Goal: Task Accomplishment & Management: Manage account settings

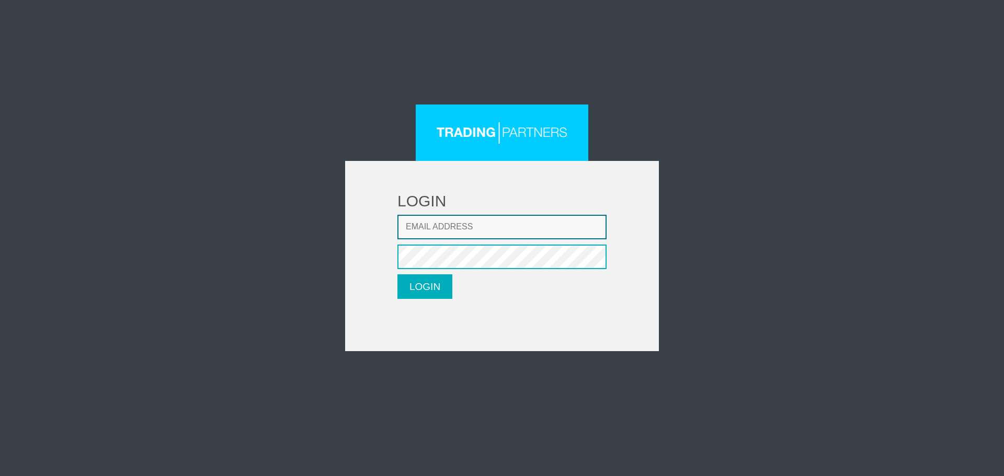
type input "[EMAIL_ADDRESS][DOMAIN_NAME]"
click at [445, 278] on button "LOGIN" at bounding box center [424, 286] width 55 height 25
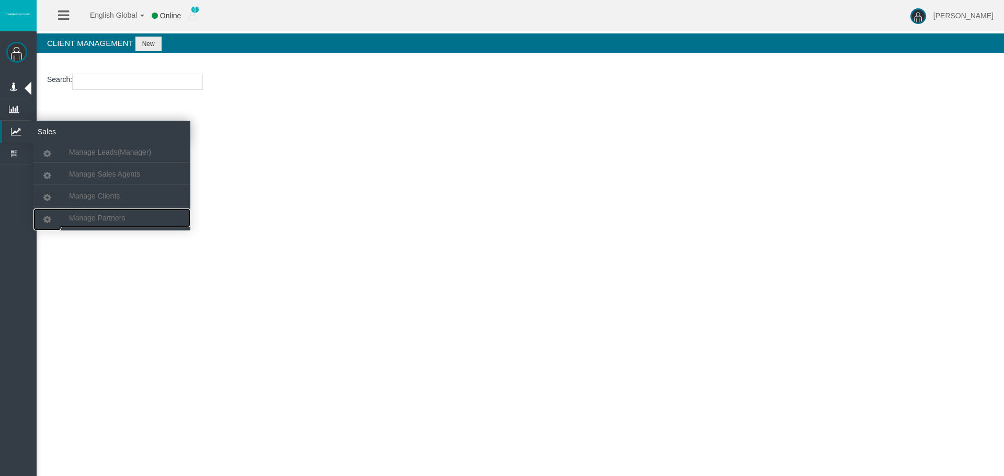
drag, startPoint x: 106, startPoint y: 213, endPoint x: 116, endPoint y: 142, distance: 72.4
click at [106, 213] on link "Manage Partners" at bounding box center [111, 218] width 157 height 19
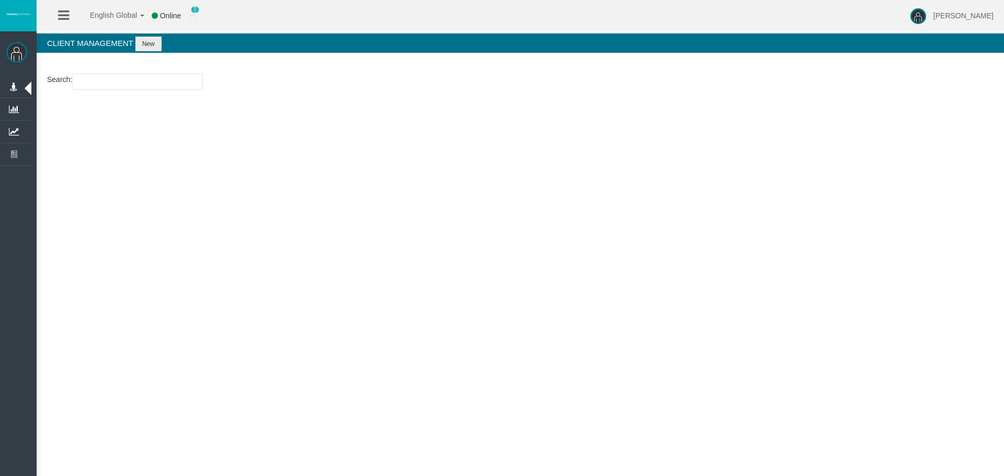
click at [148, 87] on input "text" at bounding box center [137, 82] width 131 height 16
paste input "IB5caw2"
type input "IB5caw2"
select select "25"
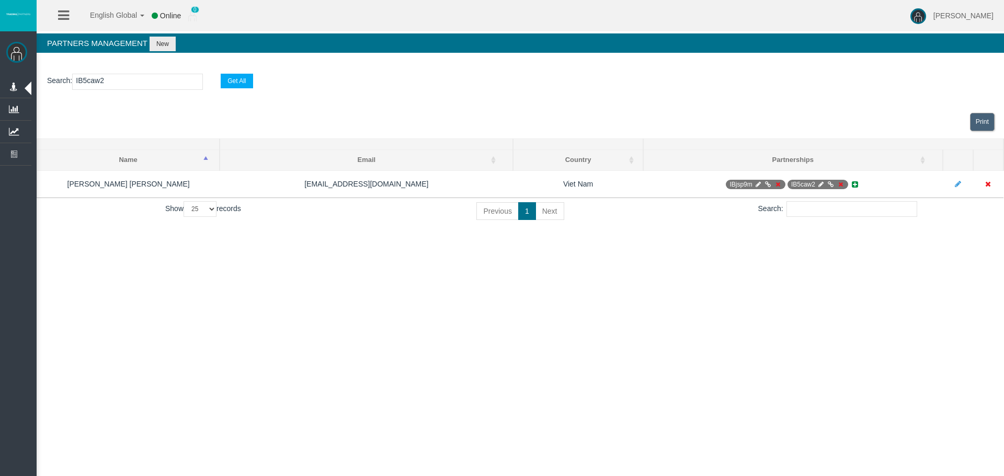
type input "IB5caw2"
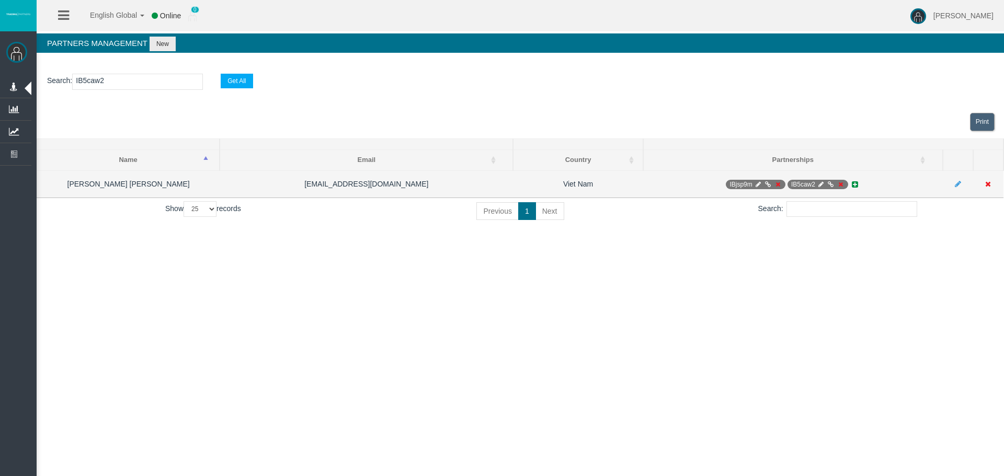
click at [761, 185] on icon at bounding box center [758, 184] width 8 height 6
select select "1"
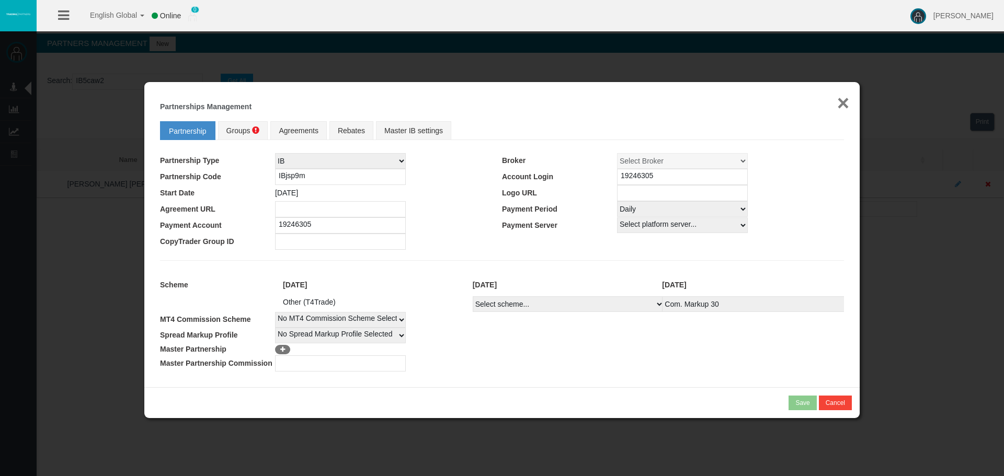
click at [844, 102] on button "×" at bounding box center [843, 103] width 12 height 21
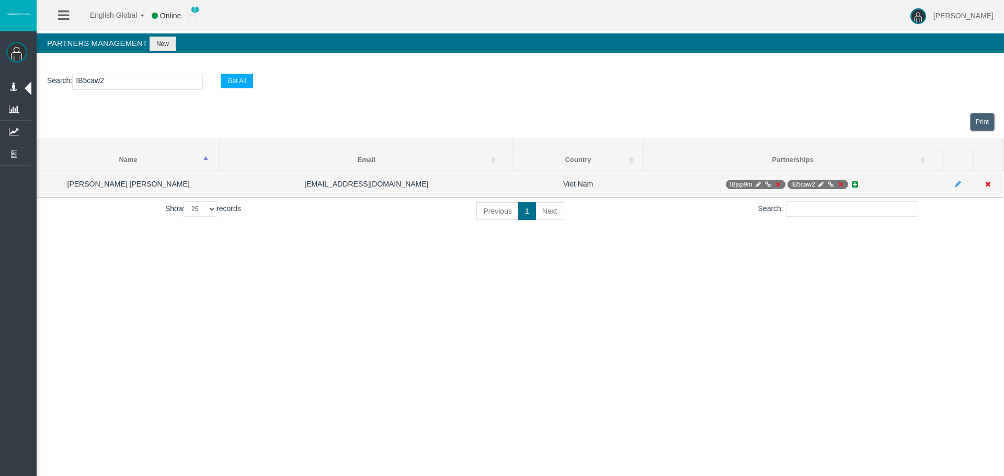
click at [820, 184] on icon at bounding box center [821, 184] width 8 height 6
select select "0"
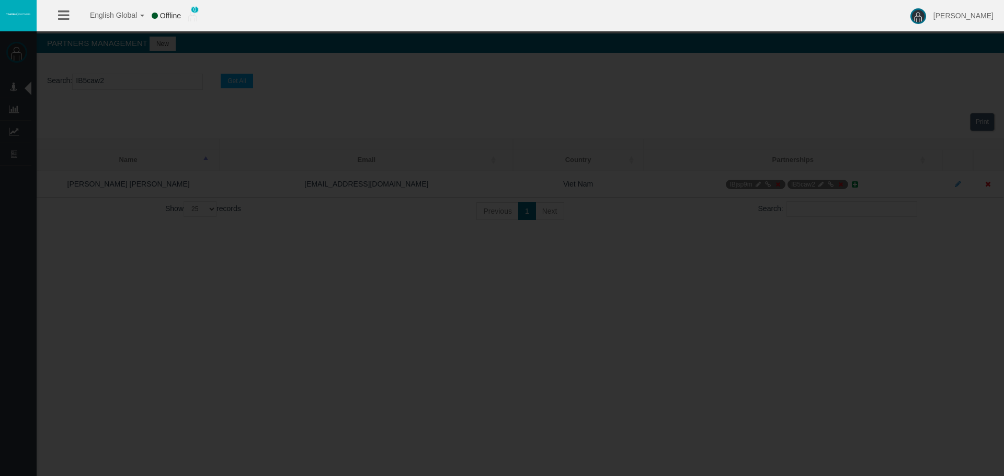
type input "IB5caw2"
type input "19268140"
select select "1"
type input "19268140"
select select "1"
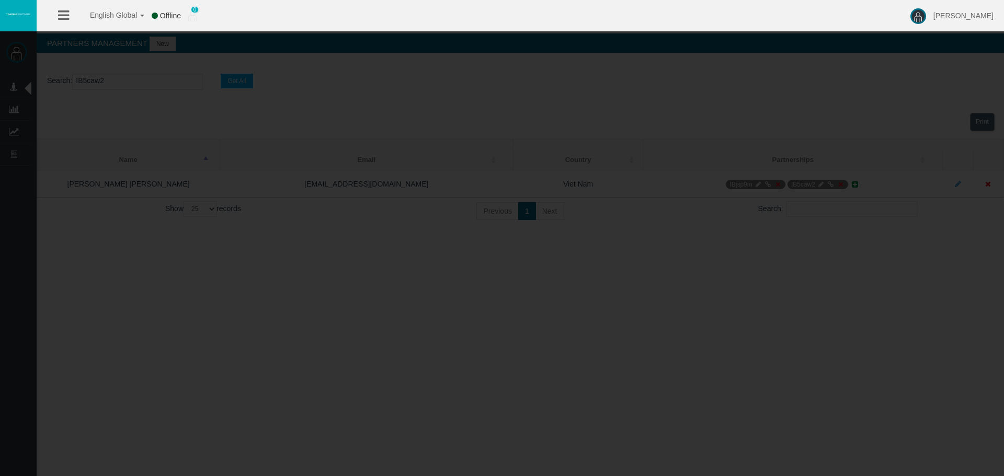
select select
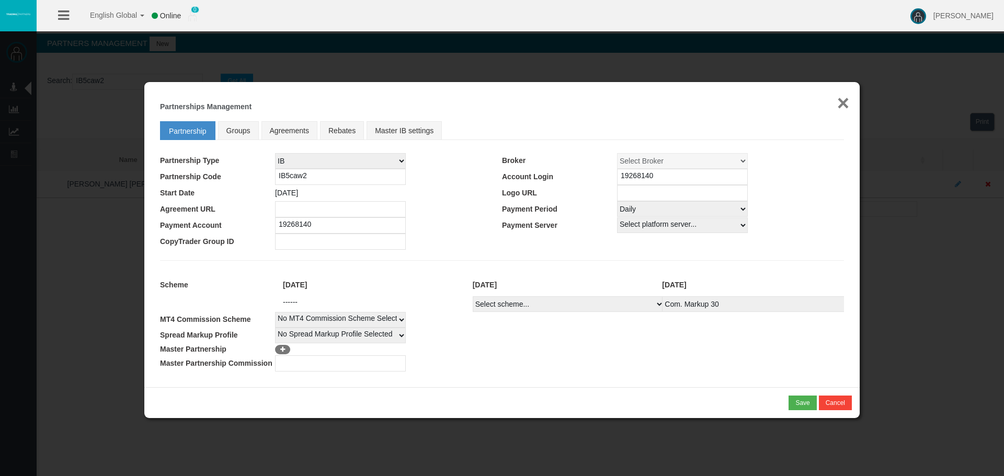
click at [845, 108] on button "×" at bounding box center [843, 103] width 12 height 21
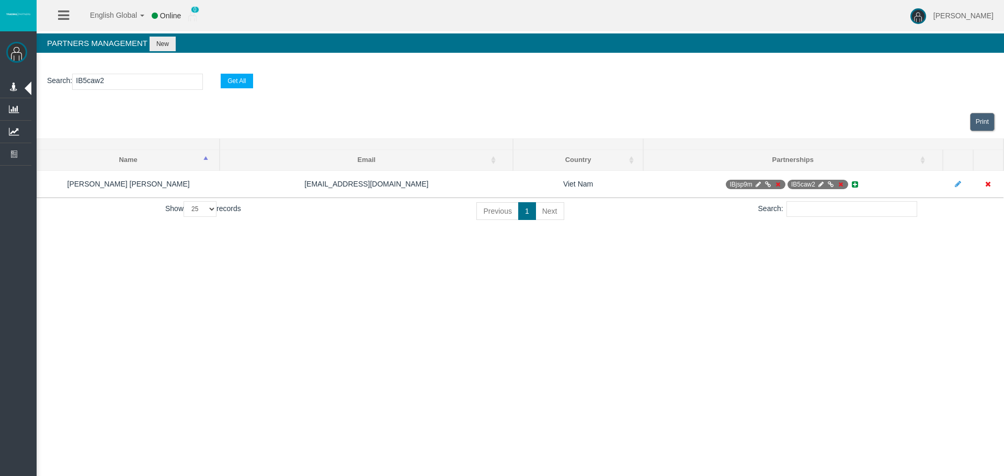
click at [568, 128] on div "Print" at bounding box center [520, 122] width 967 height 33
click at [87, 85] on input "IB5caw2" at bounding box center [137, 82] width 131 height 16
paste input "8imoh"
type input "IB8imoh"
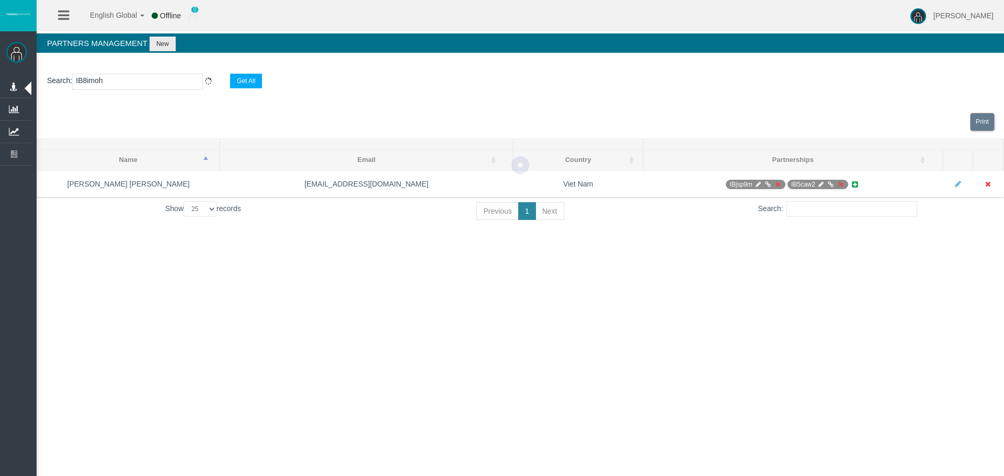
select select "25"
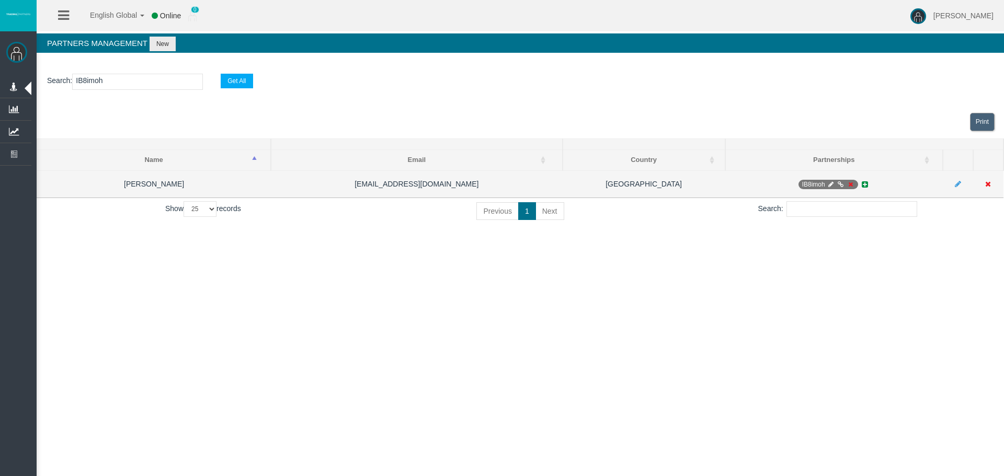
type input "IB8imoh"
click at [848, 184] on icon at bounding box center [850, 184] width 8 height 6
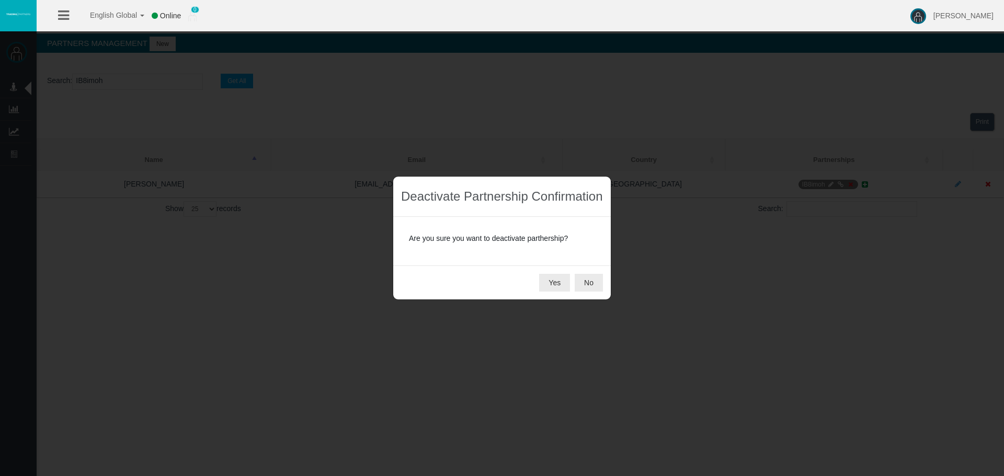
drag, startPoint x: 560, startPoint y: 278, endPoint x: 281, endPoint y: 199, distance: 290.8
click at [560, 279] on button "Yes" at bounding box center [554, 283] width 31 height 18
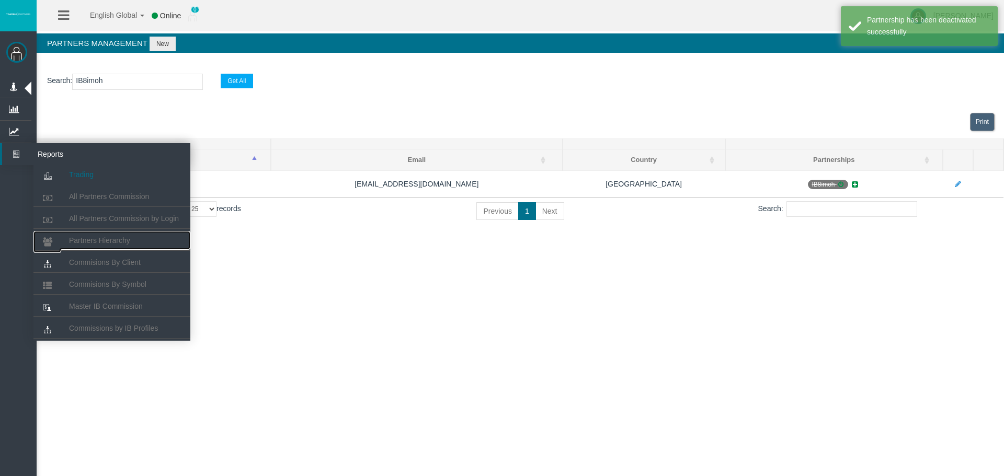
drag, startPoint x: 112, startPoint y: 241, endPoint x: 105, endPoint y: 175, distance: 66.7
click at [112, 241] on span "Partners Hierarchy" at bounding box center [99, 240] width 61 height 8
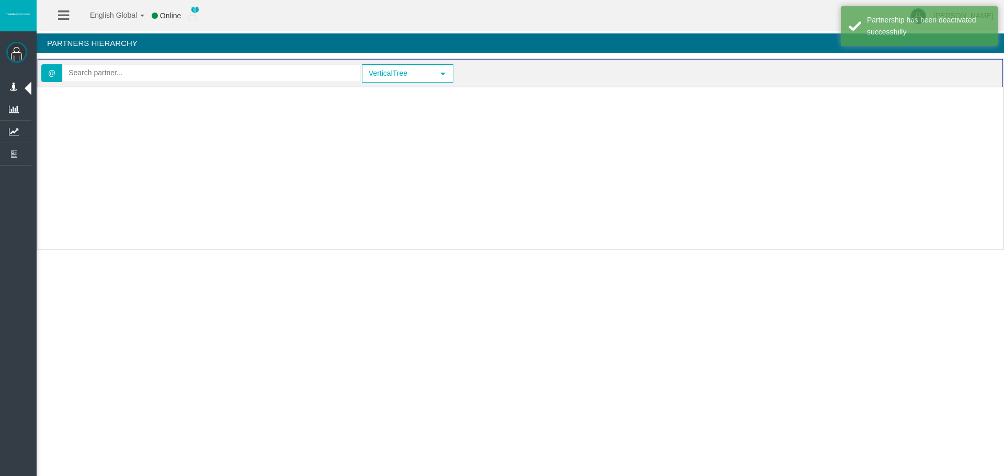
click at [109, 86] on div "@ VerticalTree select VerticalTree" at bounding box center [520, 73] width 965 height 28
click at [111, 77] on input "text" at bounding box center [211, 73] width 297 height 16
paste input "IB8imoh"
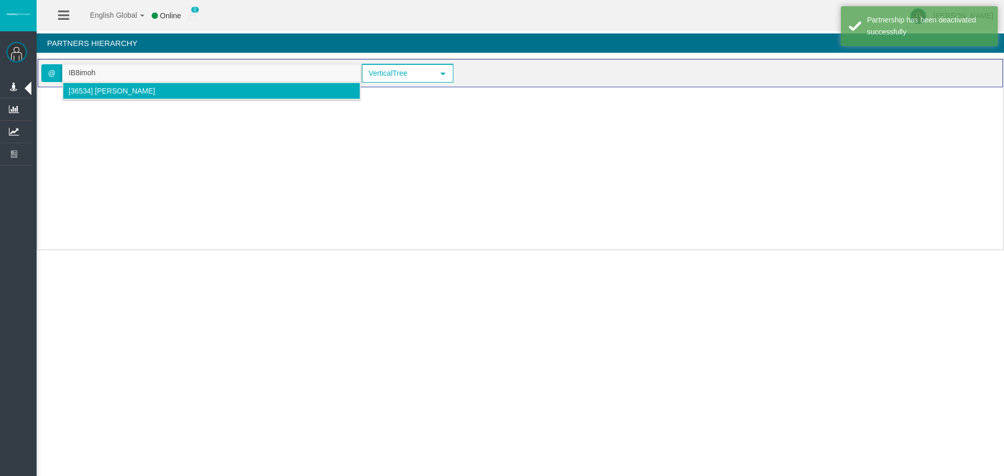
click at [105, 94] on span "[36534] [PERSON_NAME]" at bounding box center [111, 91] width 87 height 8
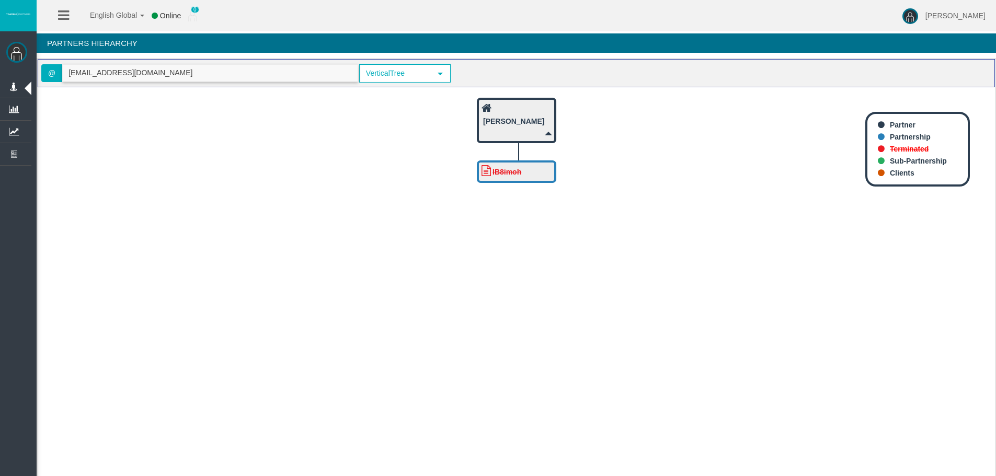
click at [100, 76] on input "[EMAIL_ADDRESS][DOMAIN_NAME]" at bounding box center [210, 73] width 295 height 16
paste input "IBmzrbi"
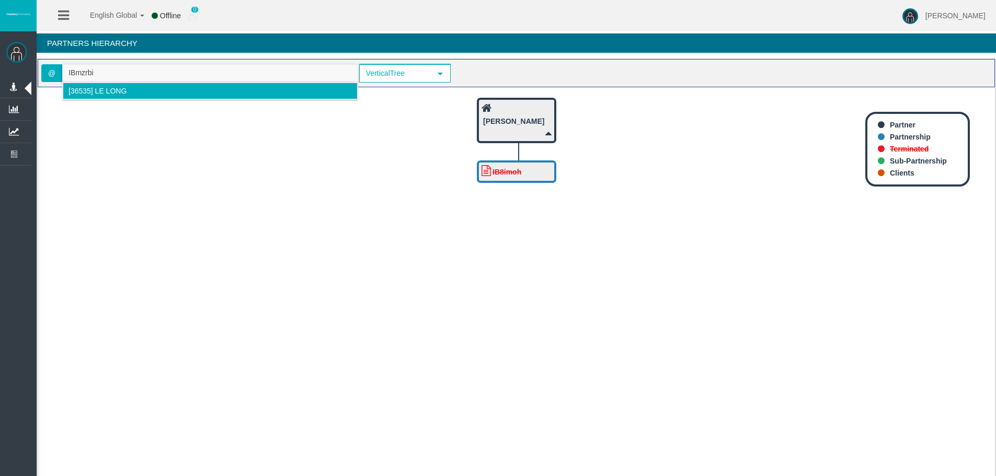
click at [92, 89] on span "[36535] Le Long" at bounding box center [97, 91] width 58 height 8
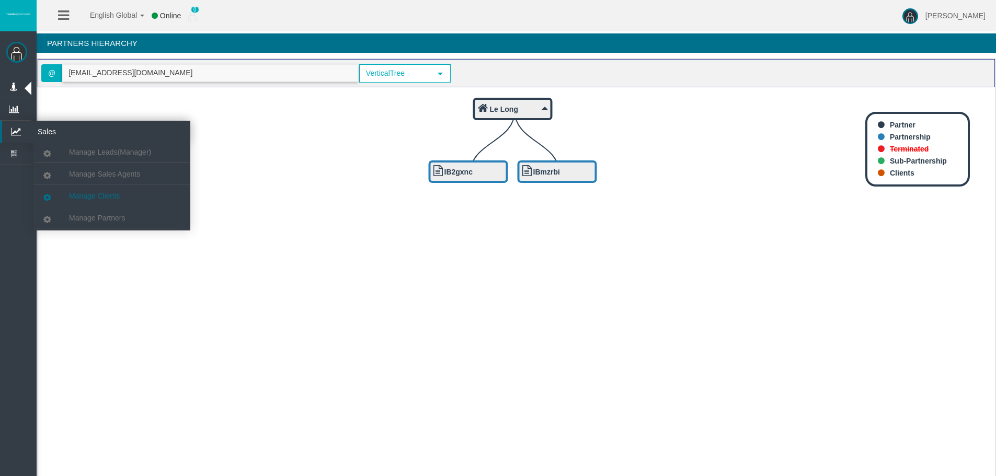
type input "[EMAIL_ADDRESS][DOMAIN_NAME]"
click at [128, 219] on link "Manage Partners" at bounding box center [111, 218] width 157 height 19
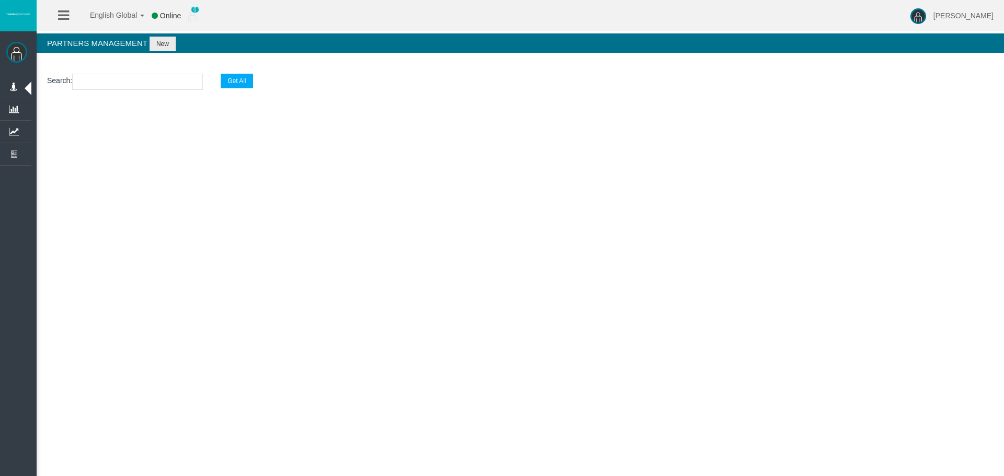
click at [145, 77] on input "text" at bounding box center [137, 82] width 131 height 16
paste input "IBmzrbi"
type input "IBmzrbi"
select select "25"
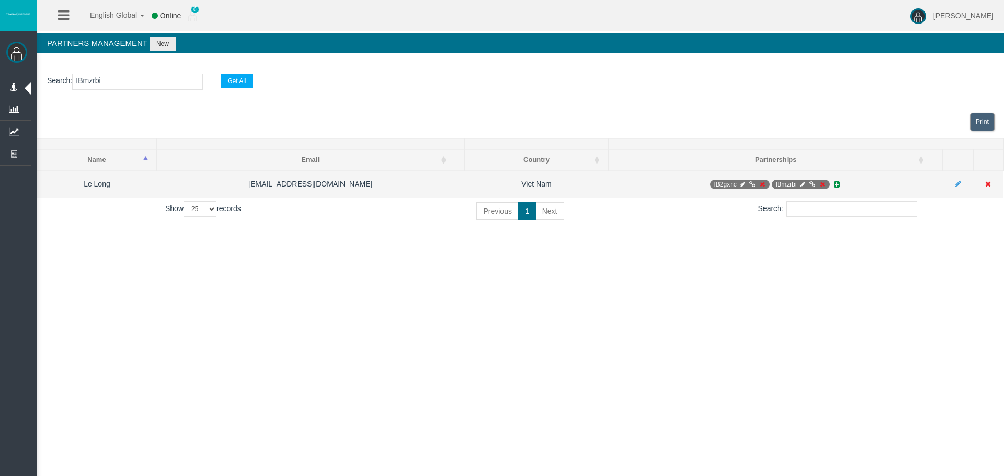
type input "IBmzrbi"
click at [804, 182] on icon at bounding box center [802, 184] width 8 height 6
select select "0"
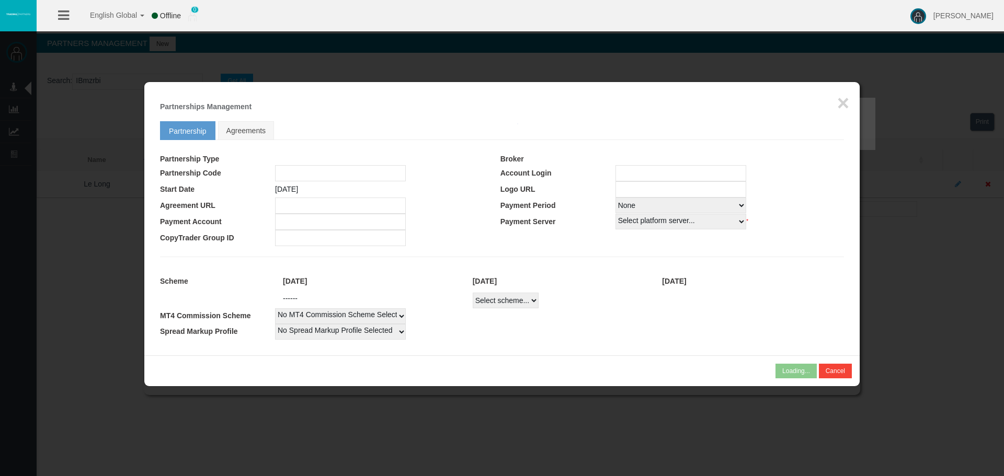
type input "IBmzrbi"
type input "19268155"
select select "1"
type input "19268155"
select select "1"
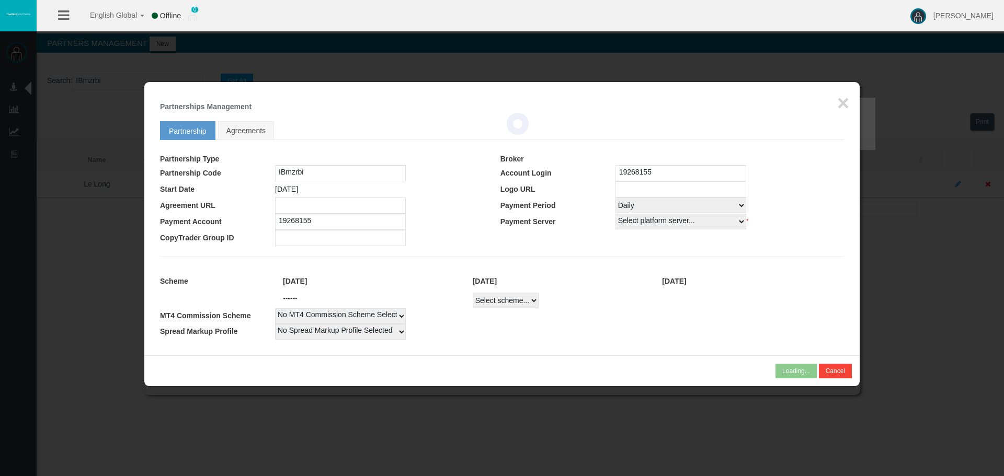
select select
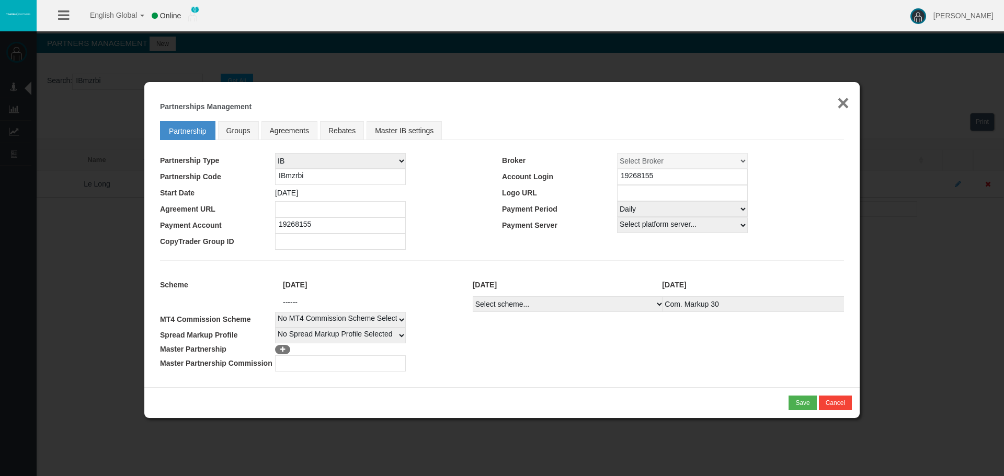
drag, startPoint x: 838, startPoint y: 102, endPoint x: 838, endPoint y: 117, distance: 14.6
click at [839, 102] on button "×" at bounding box center [843, 103] width 12 height 21
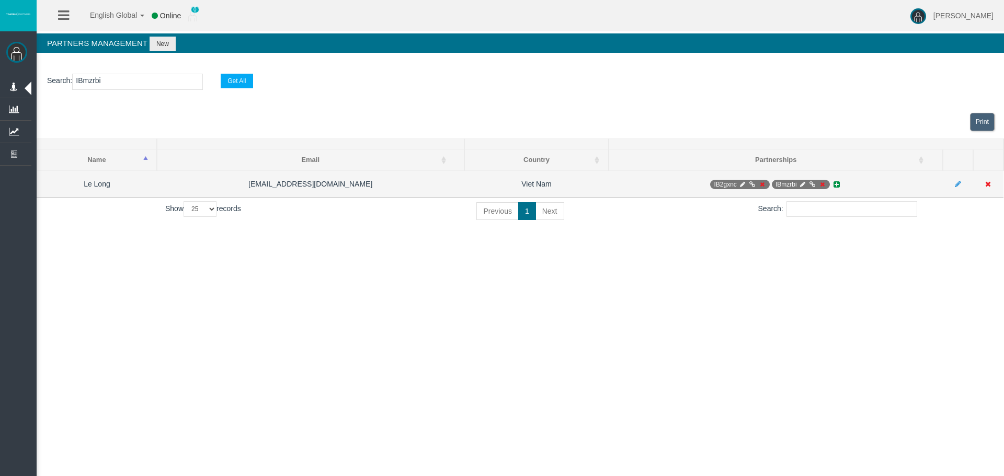
click at [741, 185] on icon at bounding box center [742, 184] width 8 height 6
select select "1"
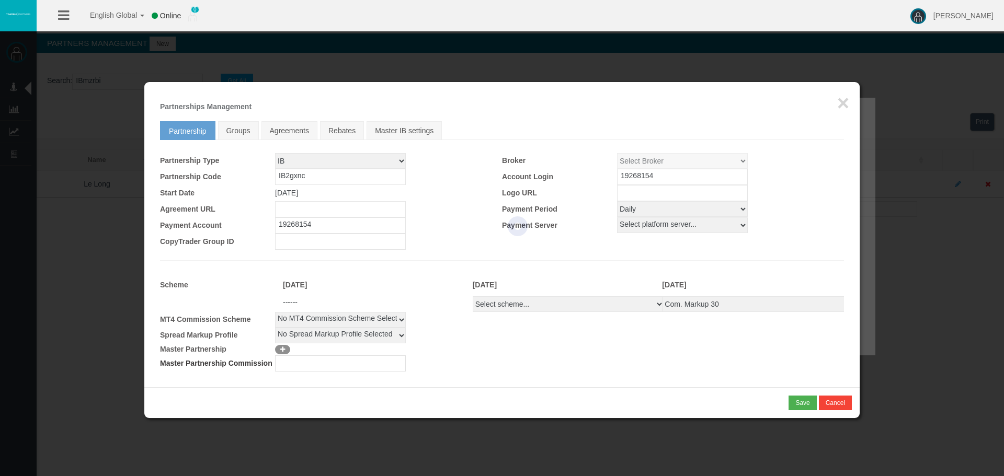
click at [842, 101] on div at bounding box center [517, 227] width 715 height 258
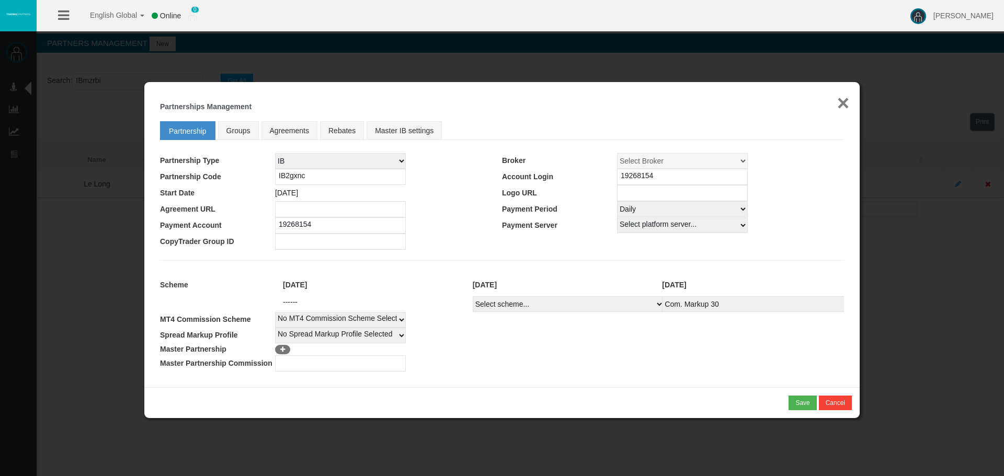
click at [845, 108] on button "×" at bounding box center [843, 103] width 12 height 21
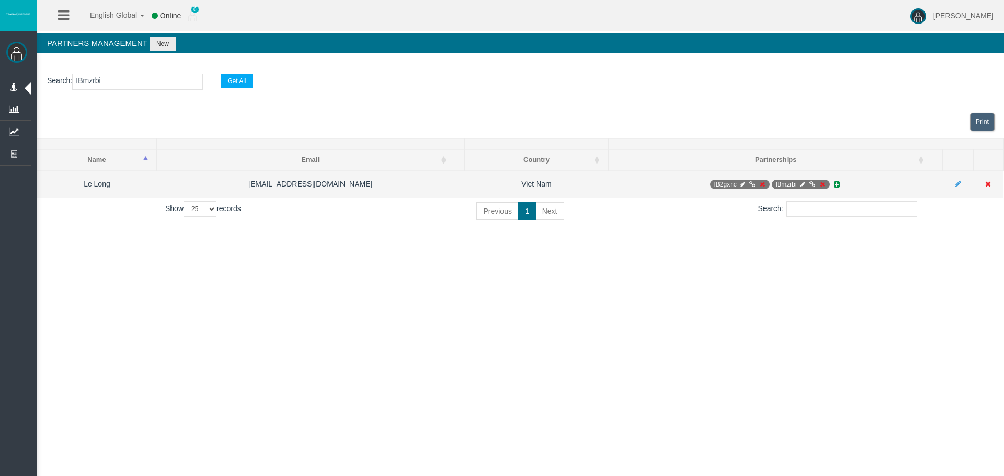
click at [801, 187] on icon at bounding box center [802, 184] width 8 height 6
select select "0"
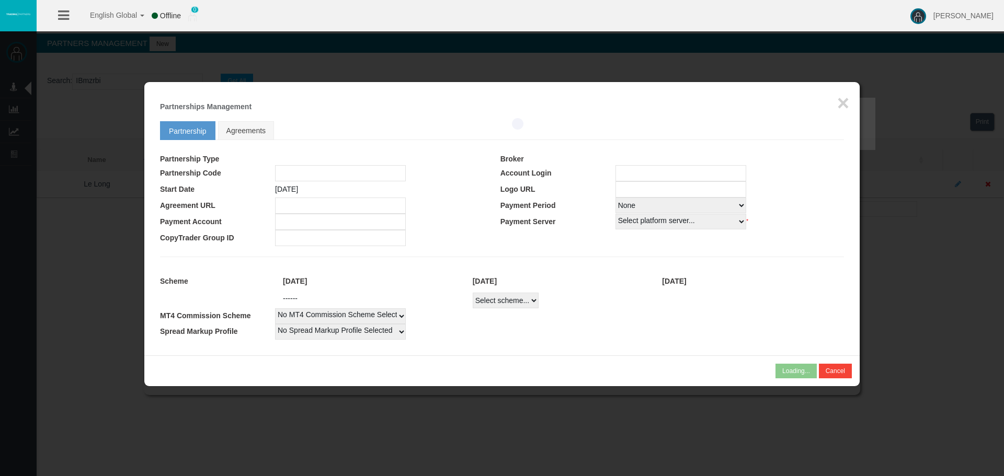
type input "IBmzrbi"
type input "19268155"
select select "1"
type input "19268155"
select select "1"
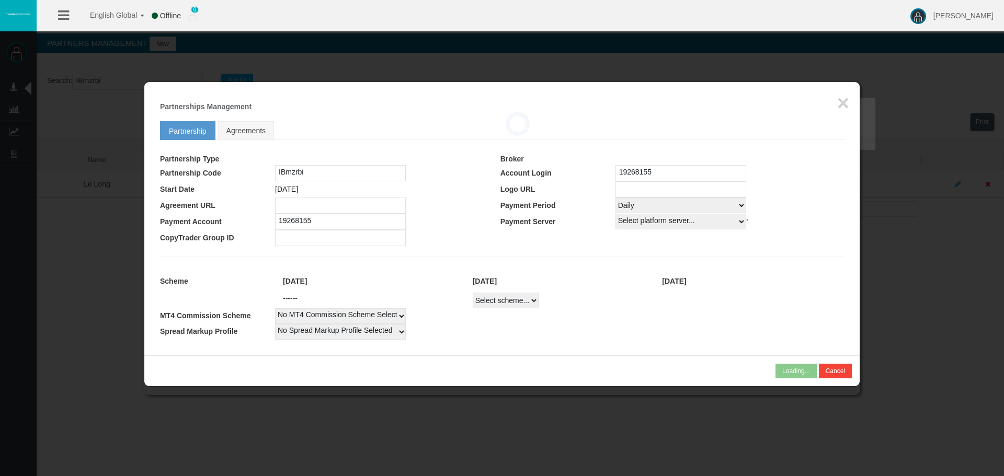
select select
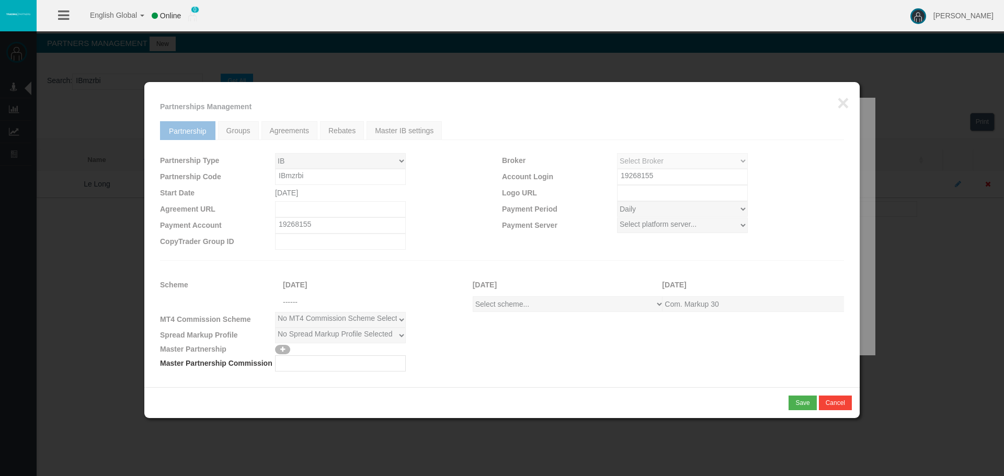
click at [842, 107] on div at bounding box center [517, 227] width 715 height 258
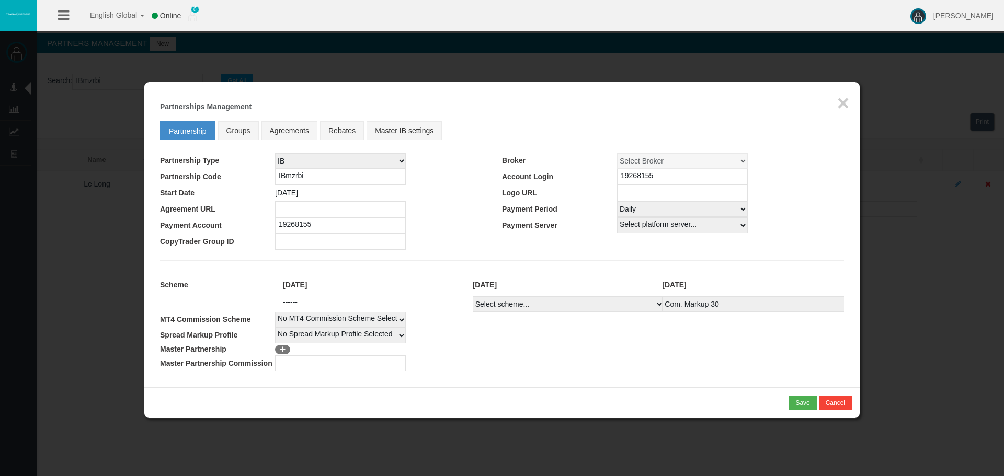
click at [844, 117] on div "Loading... × Partnerships Management Partnership Groups Agreements Rebates Mast…" at bounding box center [501, 234] width 715 height 305
click at [843, 109] on button "×" at bounding box center [843, 103] width 12 height 21
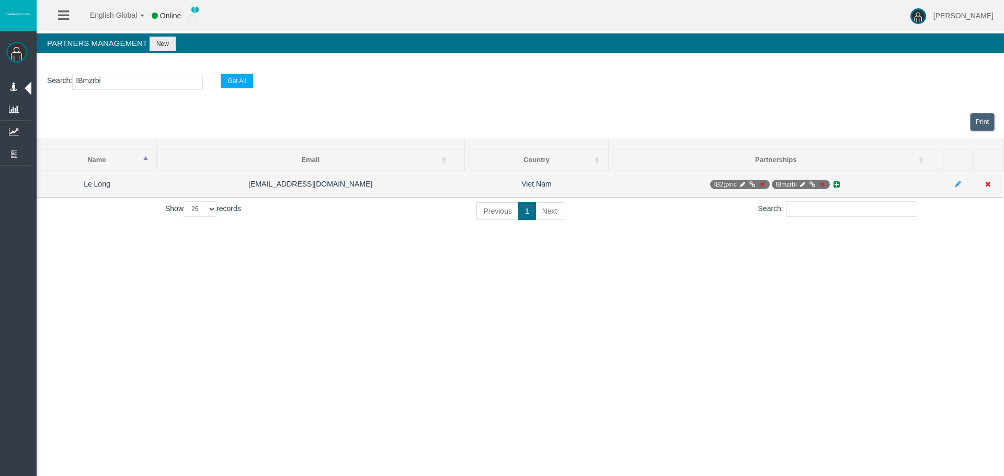
click at [824, 186] on icon at bounding box center [822, 184] width 8 height 6
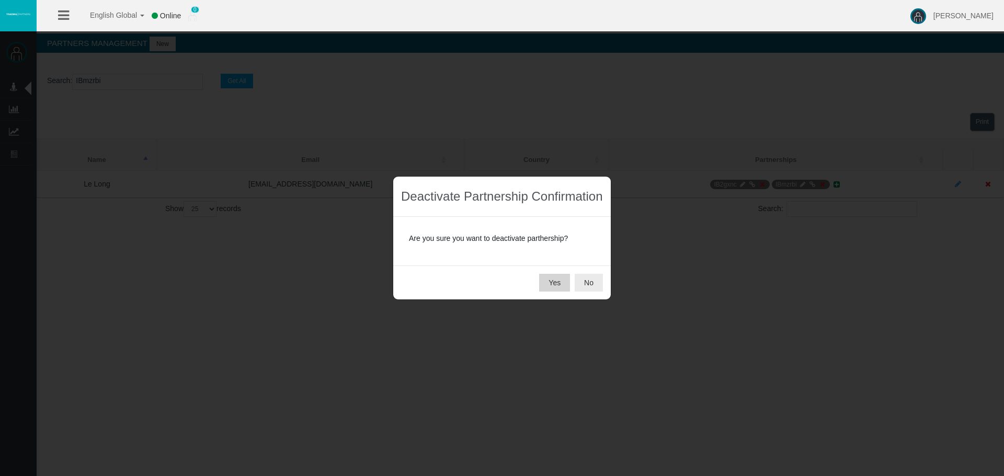
click at [557, 279] on button "Yes" at bounding box center [554, 283] width 31 height 18
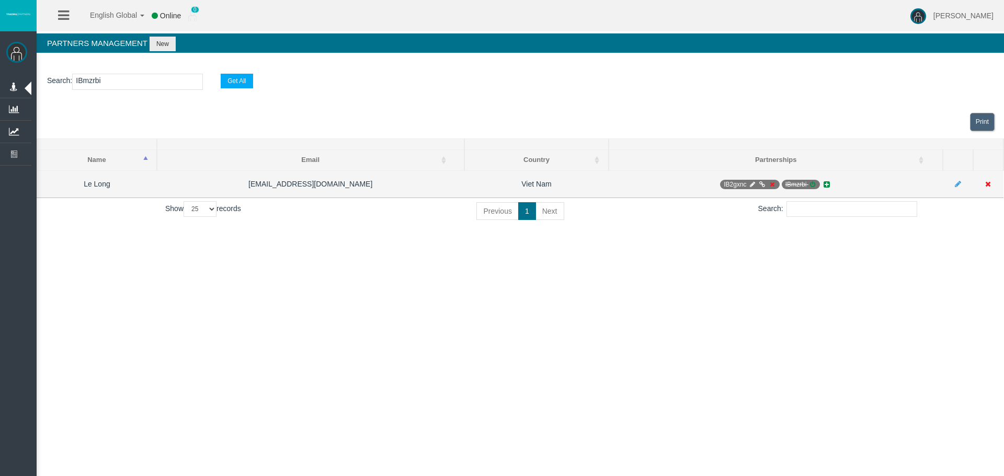
click at [749, 183] on icon at bounding box center [752, 184] width 8 height 6
select select "0"
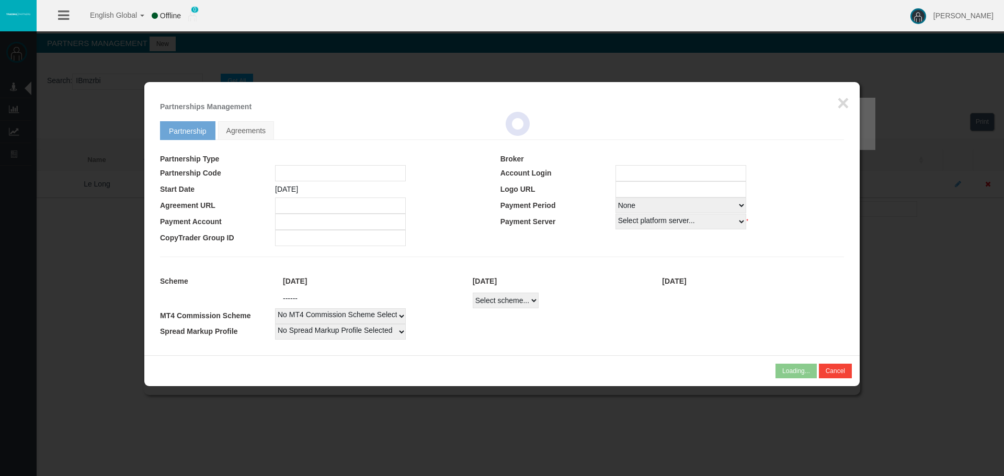
type input "IB2gxnc"
type input "19268154"
select select "1"
type input "19268154"
select select "1"
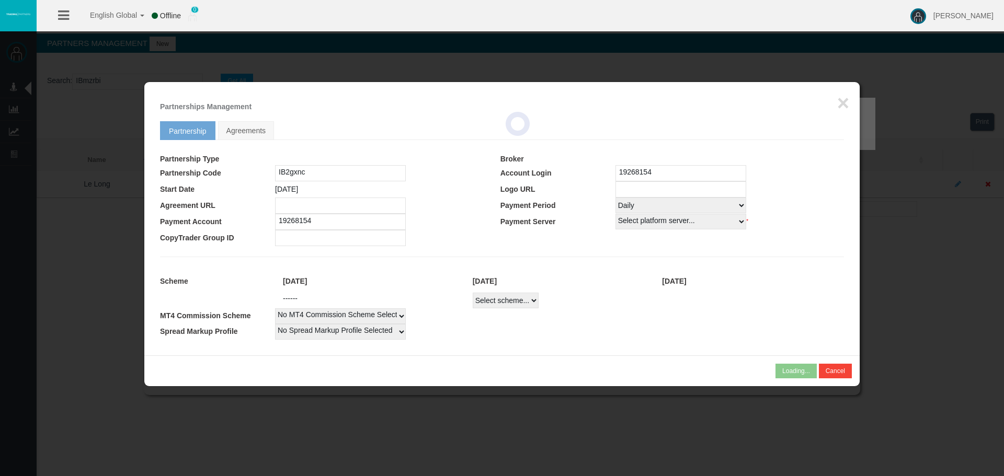
select select
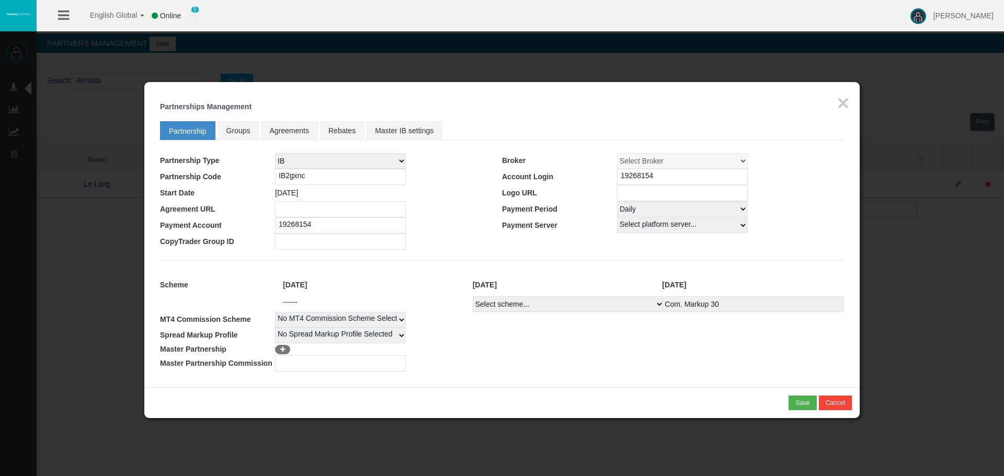
click at [851, 106] on div "Loading... × Partnerships Management Partnership Groups Agreements Rebates Mast…" at bounding box center [501, 234] width 715 height 305
click at [846, 104] on button "×" at bounding box center [843, 103] width 12 height 21
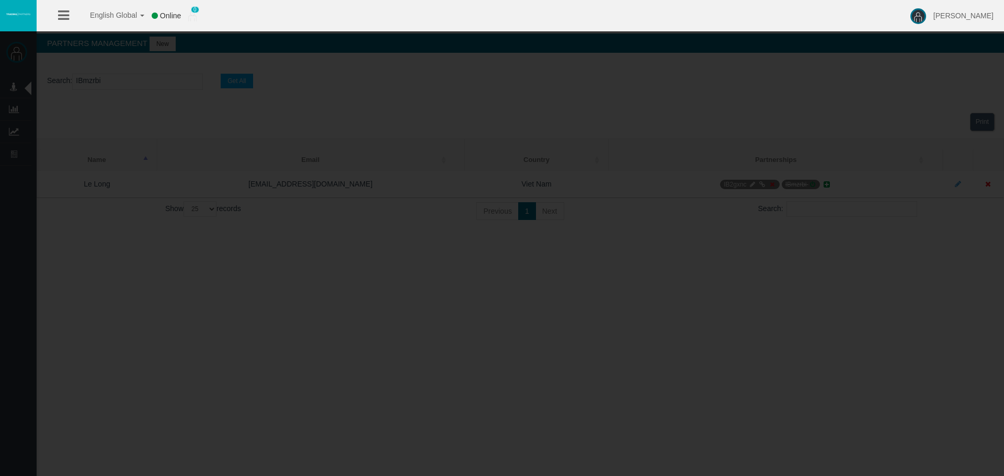
drag, startPoint x: 528, startPoint y: 326, endPoint x: 473, endPoint y: 308, distance: 58.2
click at [521, 323] on div "English Global 简体中文 English Global 日本語 한국어 Online 0 [PERSON_NAME] Help Log Out …" at bounding box center [502, 238] width 1004 height 476
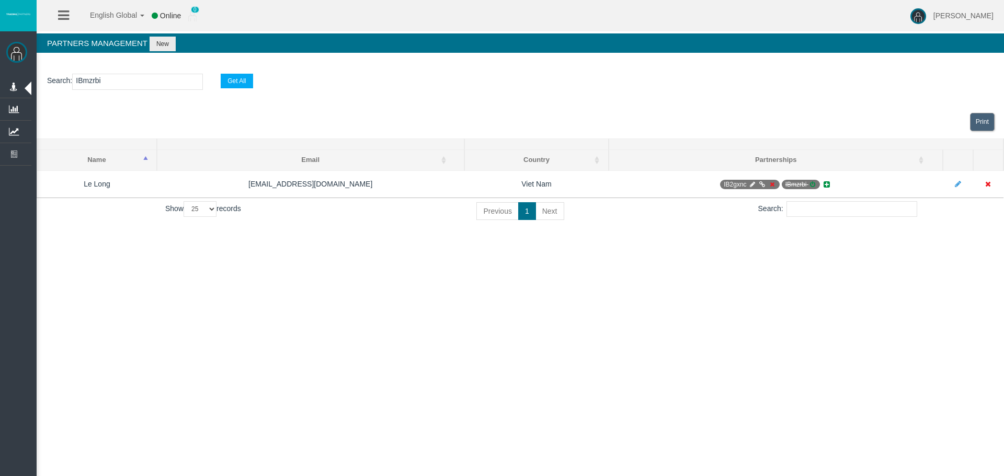
click at [351, 283] on div "English Global 简体中文 English Global 日本語 한국어 Online 0 [PERSON_NAME] Help Log Out …" at bounding box center [502, 238] width 1004 height 476
